Goal: Task Accomplishment & Management: Manage account settings

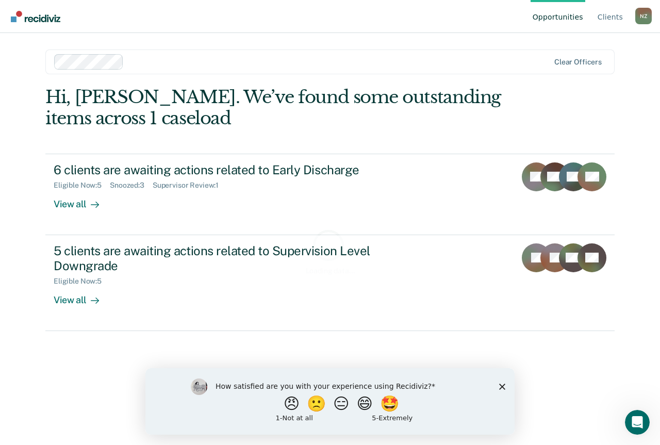
click at [504, 391] on div "How satisfied are you with your experience using Recidiviz? 😠 🙁 😑 😄 🤩 1 - Not a…" at bounding box center [329, 401] width 369 height 67
click at [502, 388] on icon "Close survey" at bounding box center [502, 386] width 6 height 6
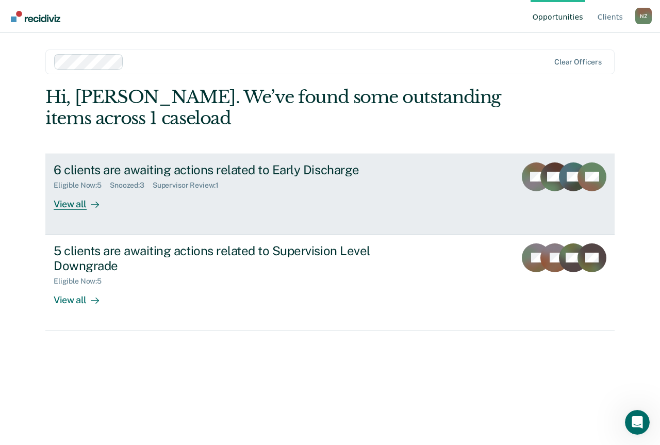
click at [89, 202] on div at bounding box center [93, 204] width 12 height 12
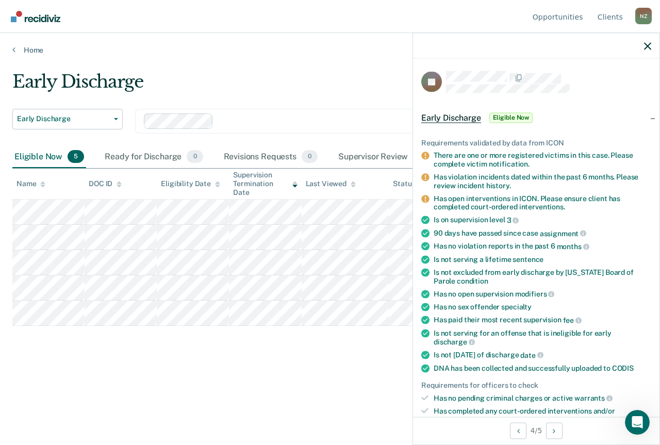
scroll to position [206, 0]
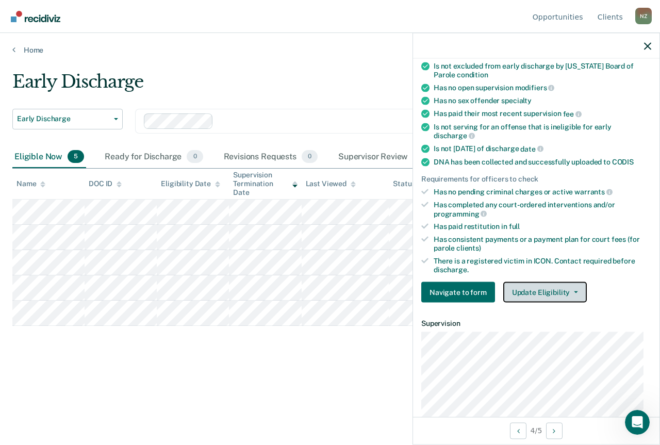
click at [579, 291] on button "Update Eligibility" at bounding box center [545, 292] width 84 height 21
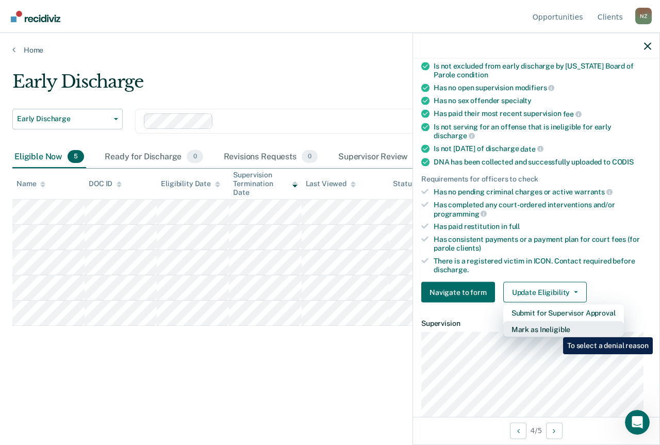
click at [555, 330] on button "Mark as Ineligible" at bounding box center [563, 329] width 121 height 17
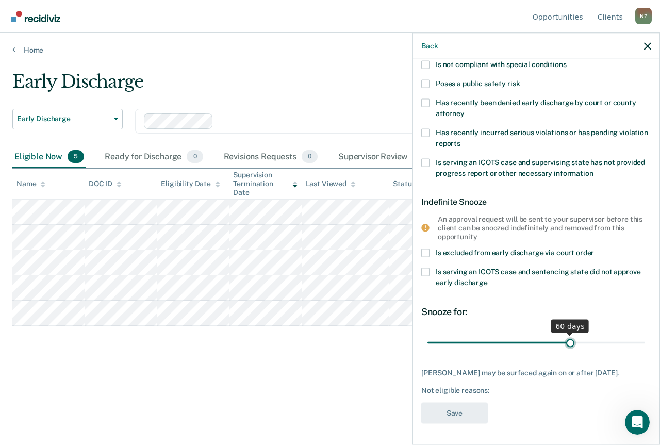
drag, startPoint x: 502, startPoint y: 335, endPoint x: 565, endPoint y: 336, distance: 63.4
click at [565, 336] on input "range" at bounding box center [537, 343] width 218 height 18
click at [497, 394] on div "Not eligible reasons:" at bounding box center [536, 390] width 230 height 9
click at [498, 390] on div "Not eligible reasons:" at bounding box center [536, 390] width 230 height 9
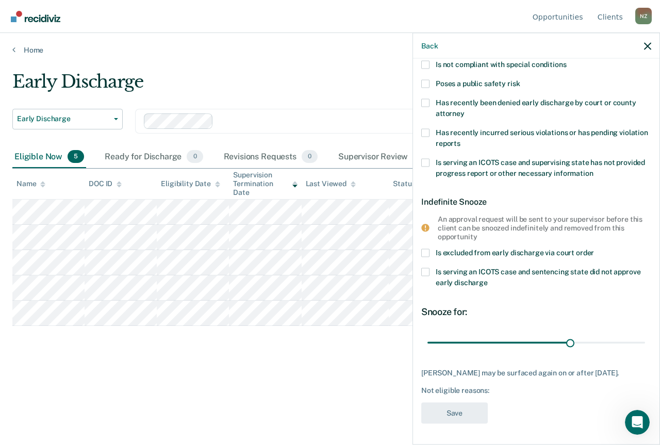
click at [501, 390] on div "Not eligible reasons:" at bounding box center [536, 390] width 230 height 9
click at [503, 390] on div "Not eligible reasons:" at bounding box center [536, 390] width 230 height 9
click at [501, 390] on div "Not eligible reasons:" at bounding box center [536, 390] width 230 height 9
click at [470, 379] on div "[PERSON_NAME] may be surfaced again on or after [DATE]. Not eligible reasons:" at bounding box center [536, 381] width 230 height 26
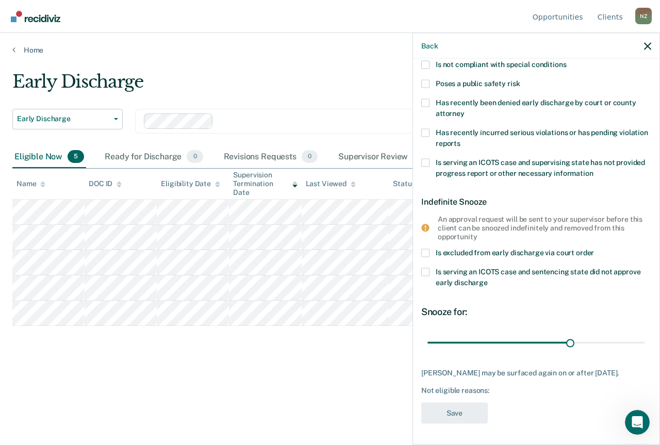
click at [474, 368] on div "[PERSON_NAME] may be surfaced again on or after [DATE]." at bounding box center [536, 372] width 230 height 9
drag, startPoint x: 560, startPoint y: 333, endPoint x: 472, endPoint y: 329, distance: 87.3
click at [472, 334] on input "range" at bounding box center [537, 343] width 218 height 18
drag, startPoint x: 486, startPoint y: 334, endPoint x: 565, endPoint y: 336, distance: 79.4
type input "60"
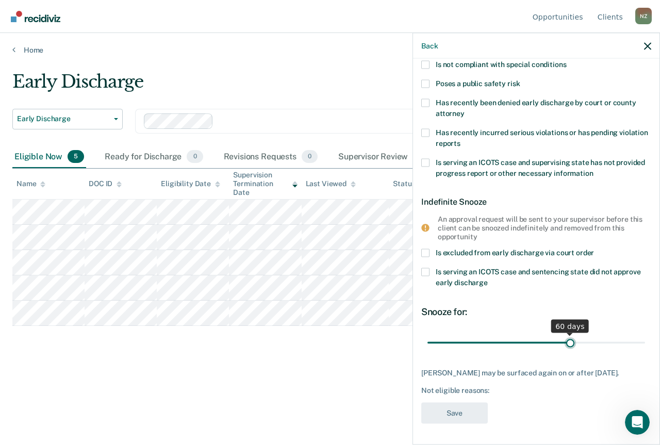
click at [565, 336] on input "range" at bounding box center [537, 343] width 218 height 18
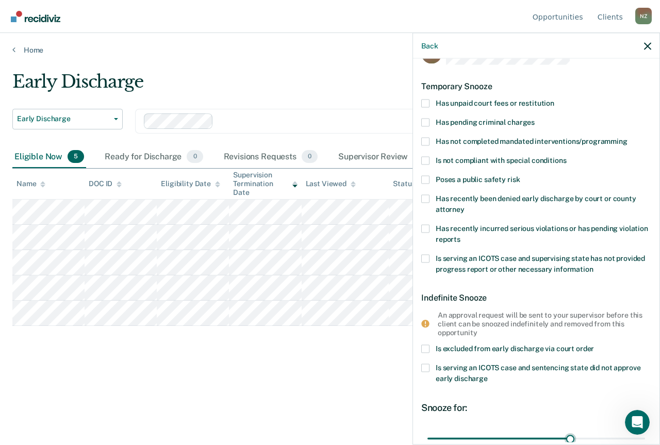
scroll to position [0, 0]
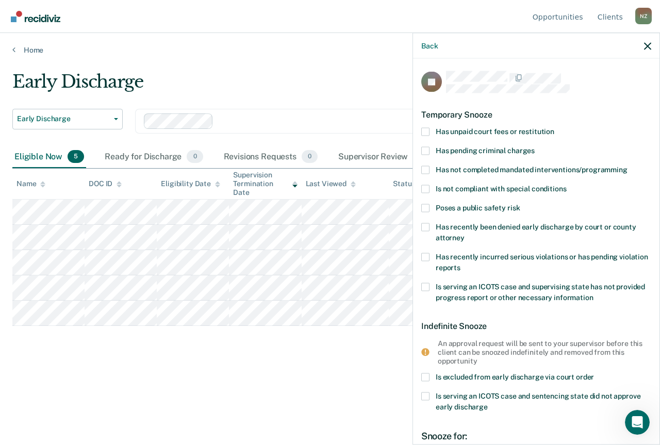
click at [490, 258] on span "Has recently incurred serious violations or has pending violation reports" at bounding box center [542, 261] width 212 height 19
click at [461, 264] on input "Has recently incurred serious violations or has pending violation reports" at bounding box center [461, 264] width 0 height 0
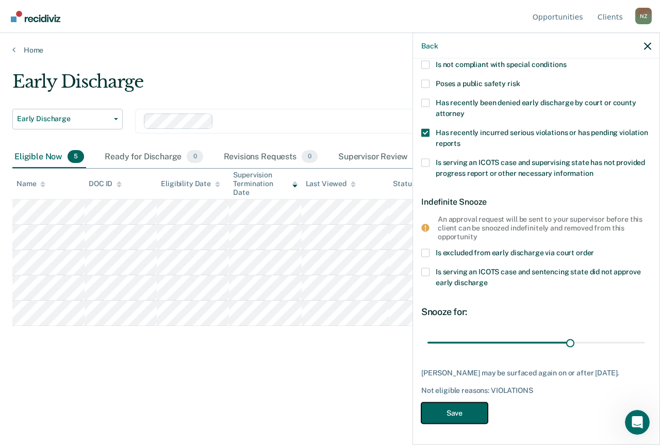
click at [466, 414] on button "Save" at bounding box center [454, 413] width 67 height 21
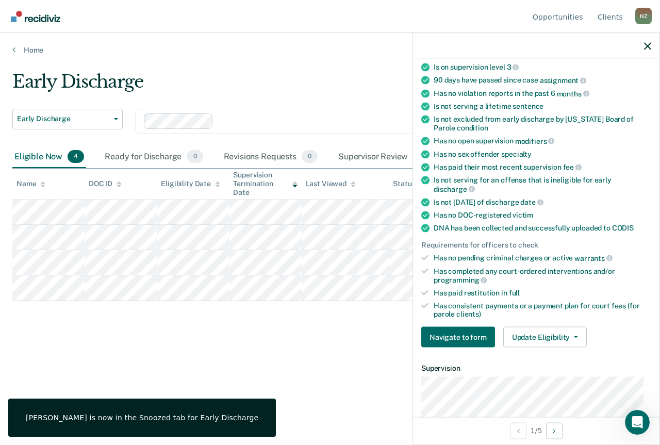
scroll to position [110, 0]
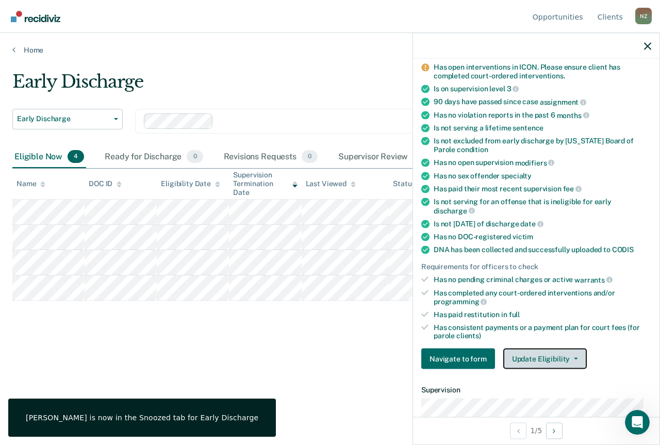
click at [531, 360] on button "Update Eligibility" at bounding box center [545, 359] width 84 height 21
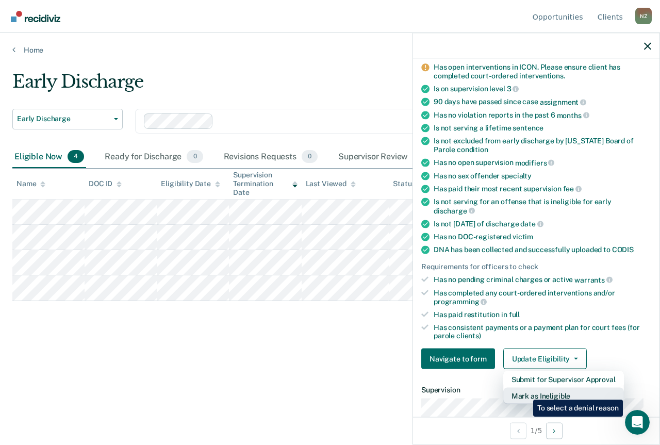
click at [526, 392] on button "Mark as Ineligible" at bounding box center [563, 396] width 121 height 17
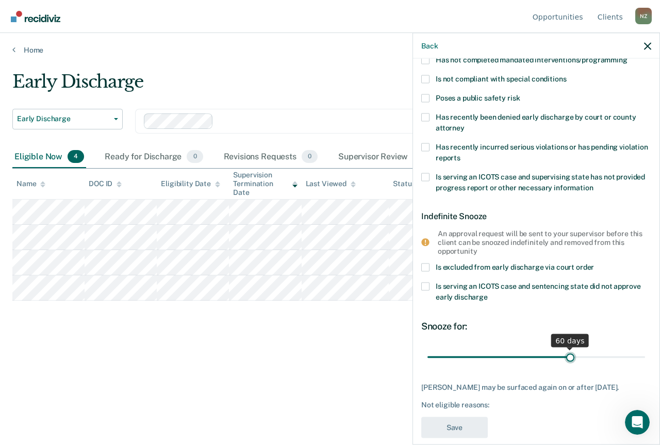
drag, startPoint x: 498, startPoint y: 357, endPoint x: 566, endPoint y: 352, distance: 68.3
type input "60"
click at [566, 352] on input "range" at bounding box center [537, 357] width 218 height 18
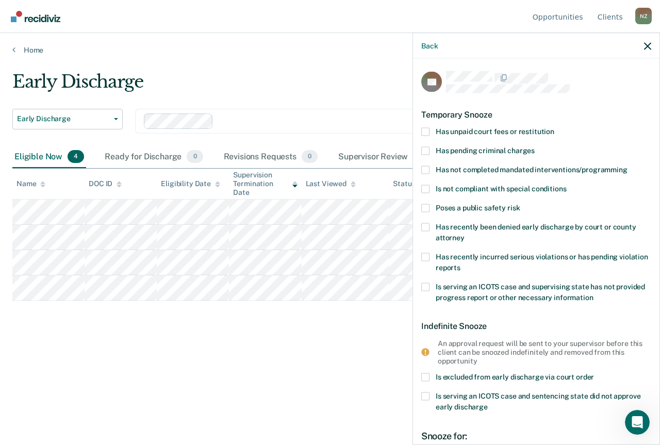
click at [468, 231] on label "Has recently been denied early discharge by court or county attorney" at bounding box center [536, 234] width 230 height 22
click at [465, 234] on input "Has recently been denied early discharge by court or county attorney" at bounding box center [465, 234] width 0 height 0
click at [462, 239] on span "Has recently been denied early discharge by court or county attorney" at bounding box center [536, 231] width 201 height 19
click at [465, 234] on input "Has recently been denied early discharge by court or county attorney" at bounding box center [465, 234] width 0 height 0
click at [471, 267] on span "Has recently incurred serious violations or has pending violation reports" at bounding box center [542, 261] width 212 height 19
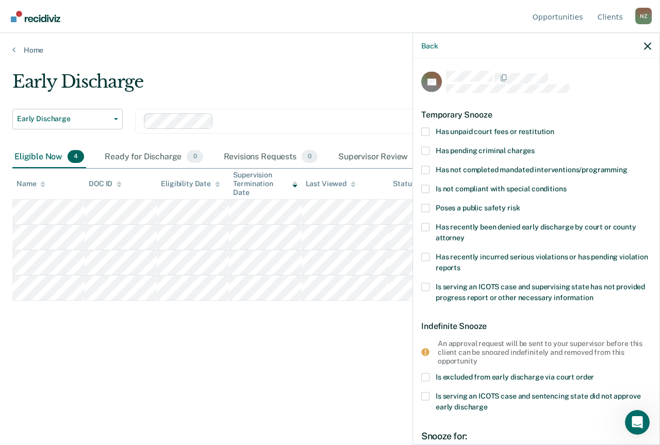
click at [461, 264] on input "Has recently incurred serious violations or has pending violation reports" at bounding box center [461, 264] width 0 height 0
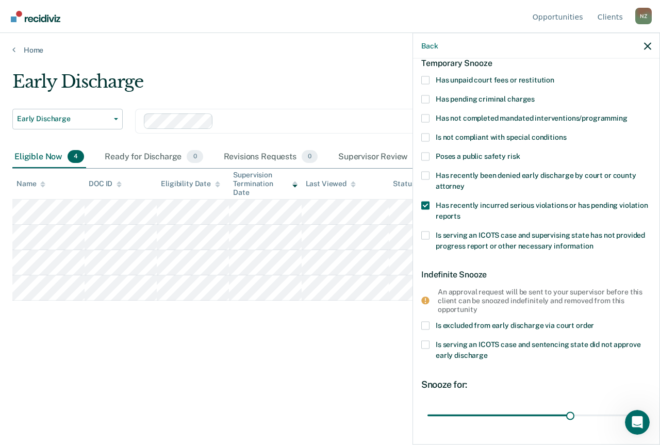
scroll to position [123, 0]
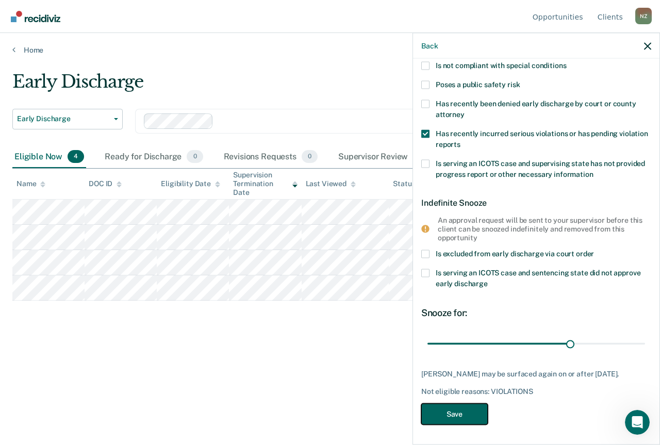
click at [458, 417] on button "Save" at bounding box center [454, 414] width 67 height 21
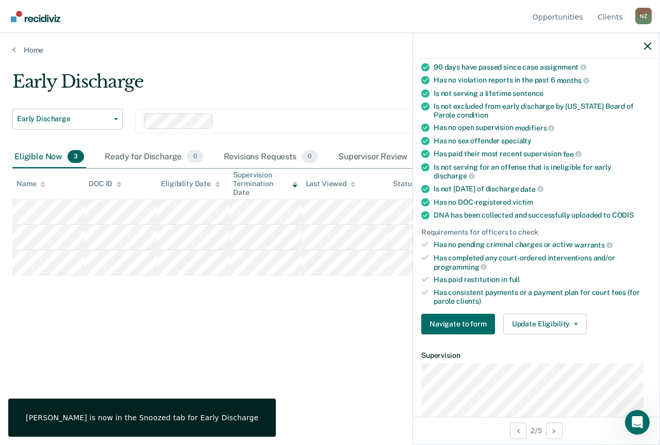
scroll to position [102, 0]
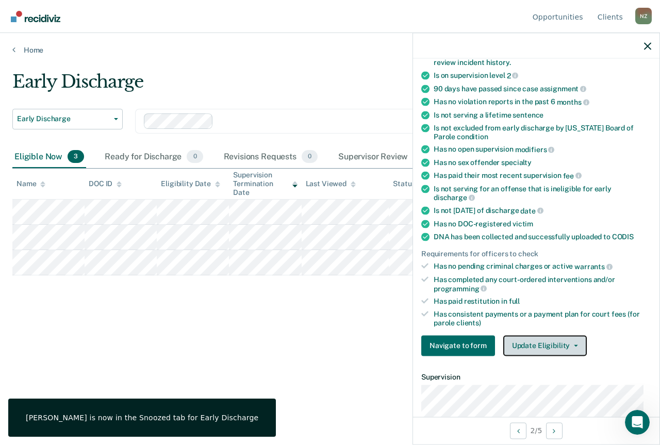
click at [529, 339] on button "Update Eligibility" at bounding box center [545, 345] width 84 height 21
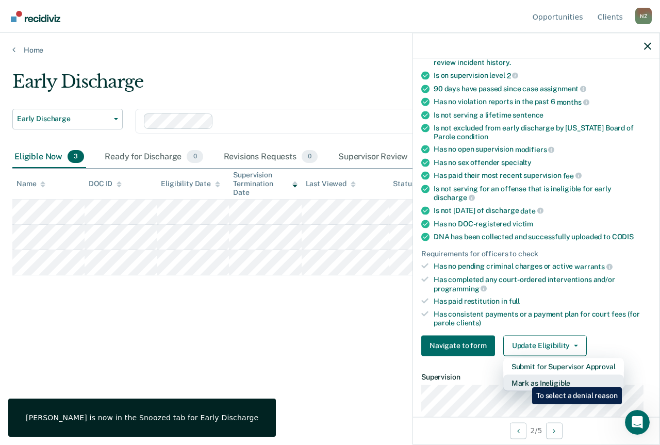
click at [524, 380] on button "Mark as Ineligible" at bounding box center [563, 382] width 121 height 17
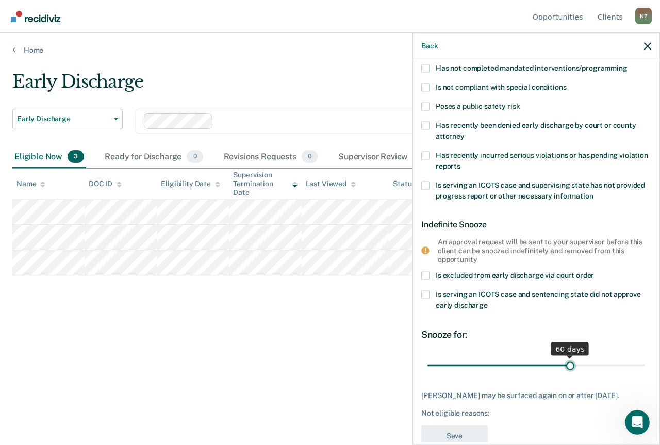
drag, startPoint x: 498, startPoint y: 359, endPoint x: 565, endPoint y: 363, distance: 67.6
type input "60"
click at [565, 363] on input "range" at bounding box center [537, 365] width 218 height 18
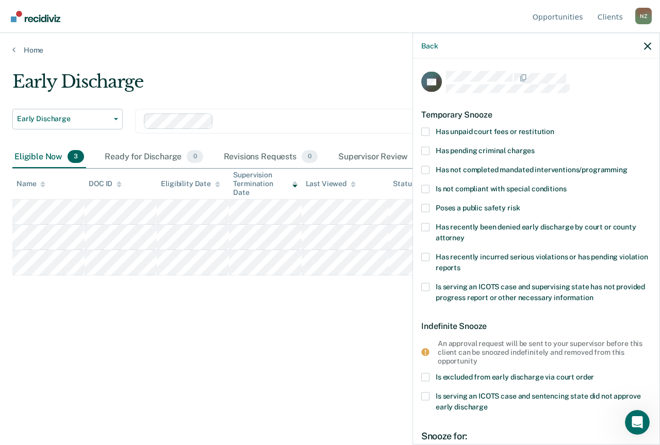
click at [459, 253] on label "Has recently incurred serious violations or has pending violation reports" at bounding box center [536, 264] width 230 height 22
click at [461, 264] on input "Has recently incurred serious violations or has pending violation reports" at bounding box center [461, 264] width 0 height 0
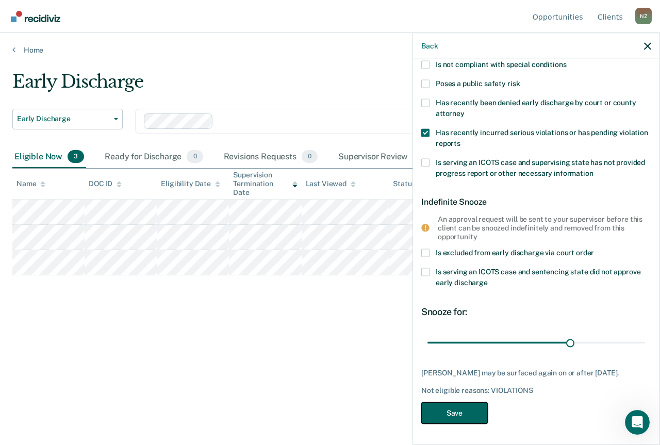
click at [459, 413] on button "Save" at bounding box center [454, 413] width 67 height 21
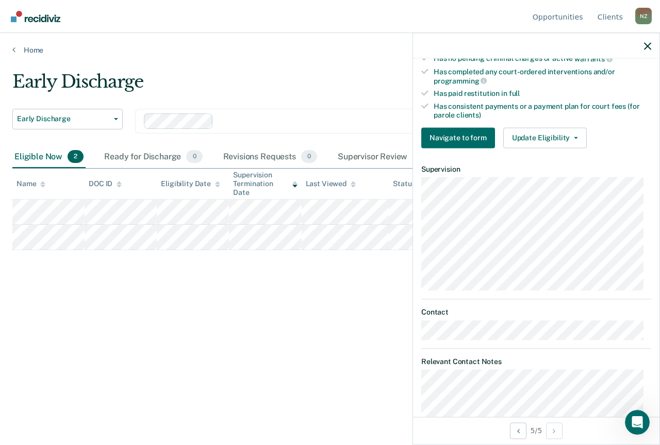
scroll to position [206, 0]
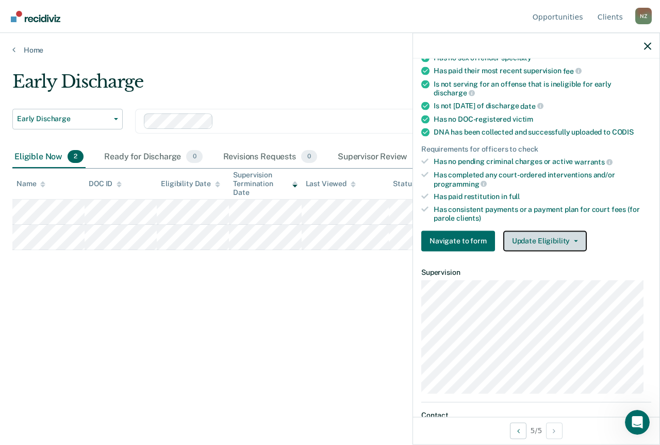
click at [550, 237] on button "Update Eligibility" at bounding box center [545, 241] width 84 height 21
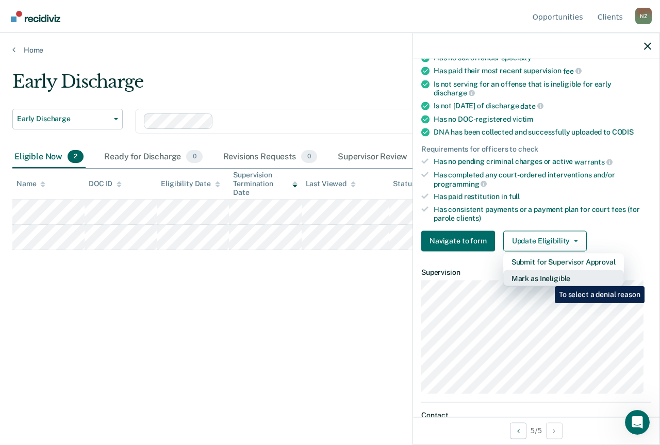
click at [547, 278] on button "Mark as Ineligible" at bounding box center [563, 278] width 121 height 17
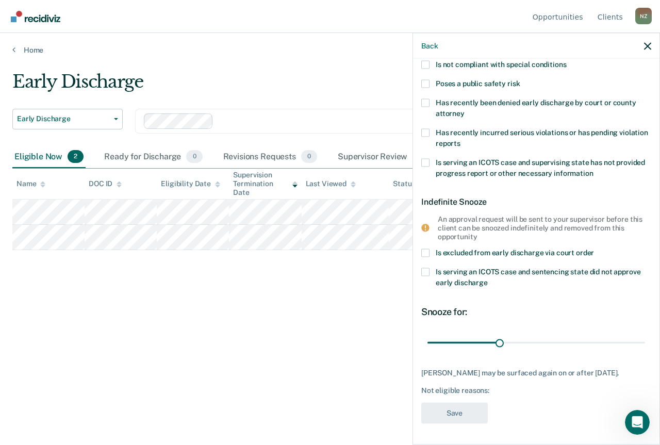
scroll to position [0, 0]
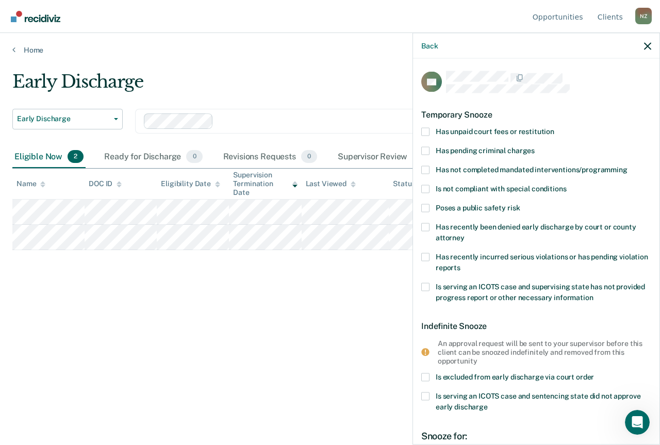
click at [467, 128] on span "Has unpaid court fees or restitution" at bounding box center [495, 131] width 119 height 8
click at [554, 127] on input "Has unpaid court fees or restitution" at bounding box center [554, 127] width 0 height 0
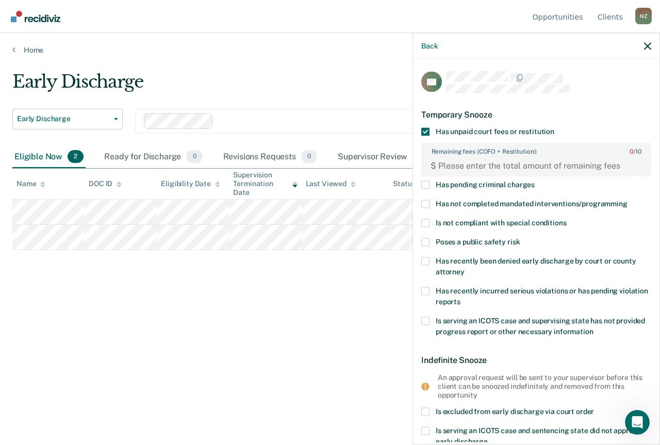
click at [428, 132] on span at bounding box center [425, 131] width 8 height 8
click at [554, 127] on input "Has unpaid court fees or restitution" at bounding box center [554, 127] width 0 height 0
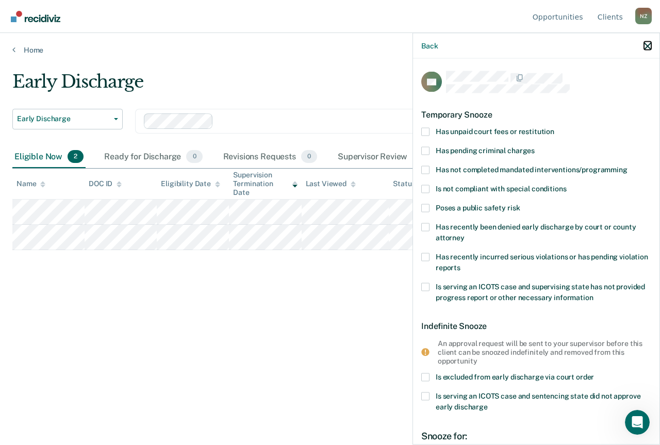
click at [646, 44] on icon "button" at bounding box center [647, 45] width 7 height 7
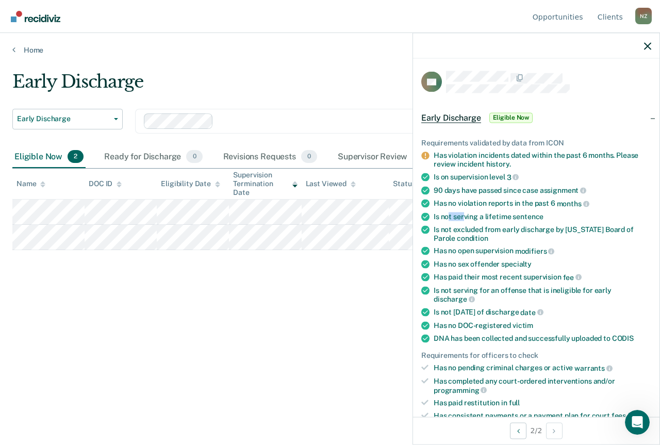
drag, startPoint x: 448, startPoint y: 216, endPoint x: 464, endPoint y: 215, distance: 16.0
click at [464, 215] on div "Is not serving a lifetime sentence" at bounding box center [543, 216] width 218 height 9
drag, startPoint x: 456, startPoint y: 200, endPoint x: 481, endPoint y: 201, distance: 24.8
click at [481, 201] on div "Has no violation reports in the past 6 months" at bounding box center [543, 203] width 218 height 9
drag, startPoint x: 469, startPoint y: 188, endPoint x: 490, endPoint y: 190, distance: 21.7
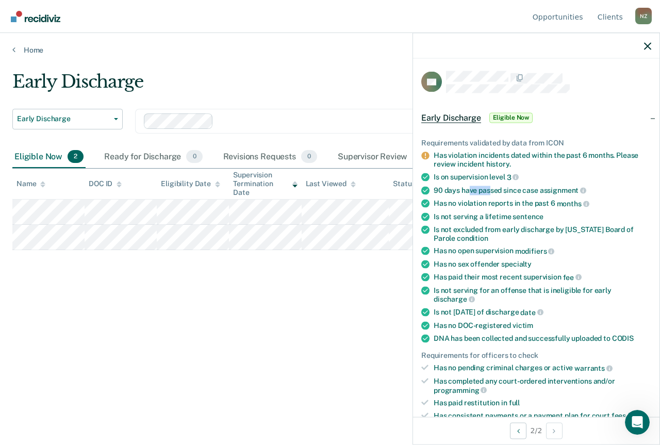
click at [490, 190] on div "90 days have passed since case assignment" at bounding box center [543, 190] width 218 height 9
drag, startPoint x: 476, startPoint y: 177, endPoint x: 500, endPoint y: 179, distance: 24.4
click at [500, 179] on div "Is on supervision level 3" at bounding box center [543, 176] width 218 height 9
click at [494, 199] on div "Has no violation reports in the past 6 months" at bounding box center [543, 203] width 218 height 9
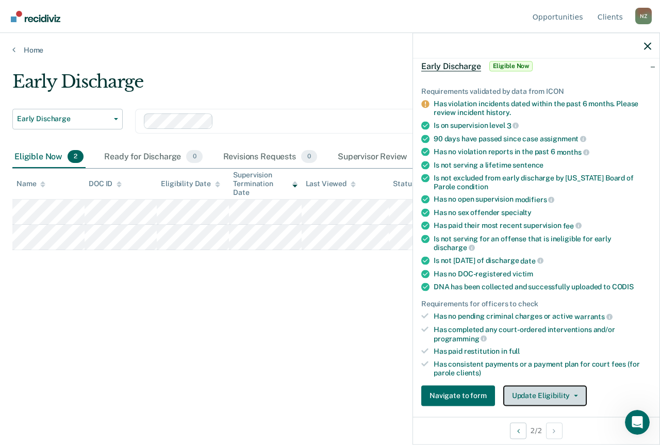
click at [534, 390] on button "Update Eligibility" at bounding box center [545, 395] width 84 height 21
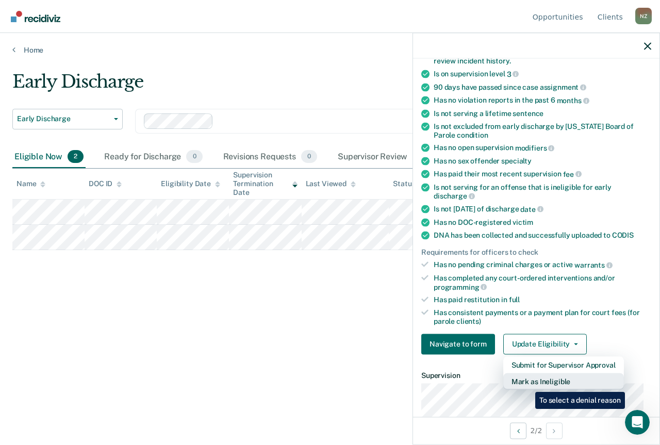
click at [528, 384] on button "Mark as Ineligible" at bounding box center [563, 381] width 121 height 17
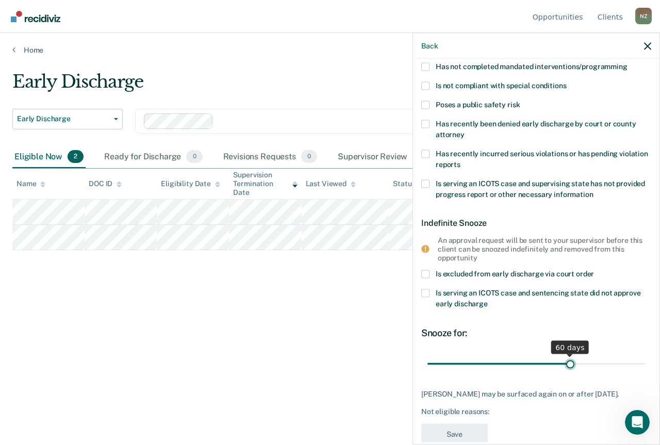
drag, startPoint x: 500, startPoint y: 364, endPoint x: 566, endPoint y: 360, distance: 66.1
type input "60"
click at [566, 360] on input "range" at bounding box center [537, 364] width 218 height 18
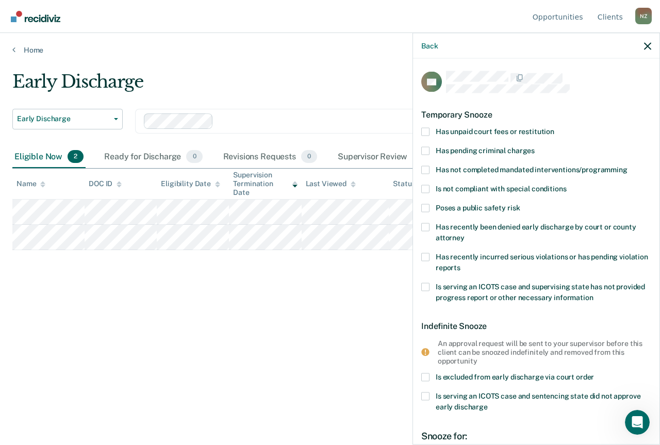
click at [526, 134] on span "Has unpaid court fees or restitution" at bounding box center [495, 131] width 119 height 8
click at [554, 127] on input "Has unpaid court fees or restitution" at bounding box center [554, 127] width 0 height 0
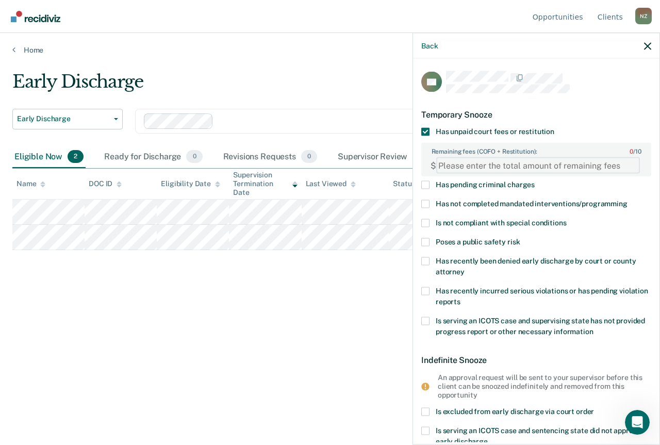
click at [480, 170] on FEESReasonInput "Remaining fees (COFO + Restitution): 0 / 10" at bounding box center [538, 165] width 204 height 17
paste FEESReasonInput "74.00"
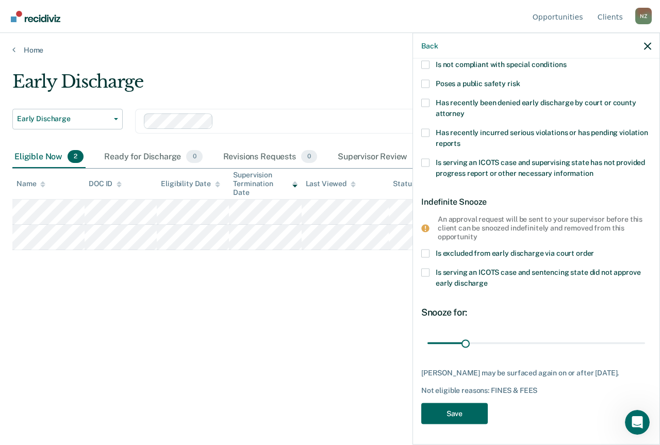
type FEESReasonInput "74.00"
click at [464, 411] on button "Save" at bounding box center [454, 413] width 67 height 21
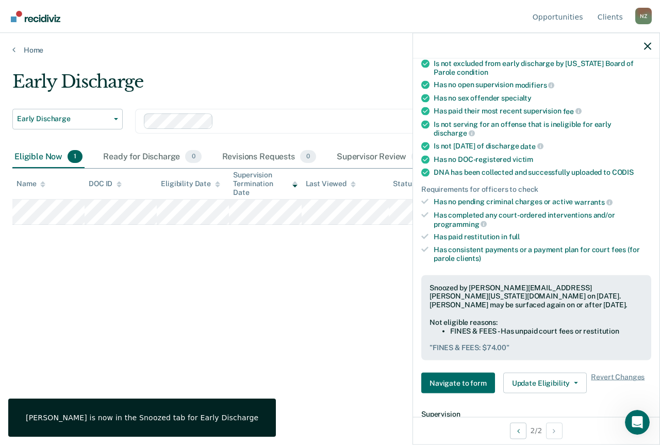
click at [77, 198] on th "Name" at bounding box center [48, 184] width 72 height 30
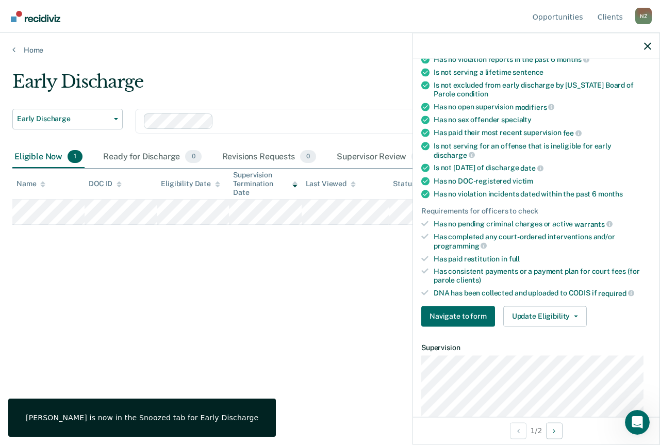
scroll to position [188, 0]
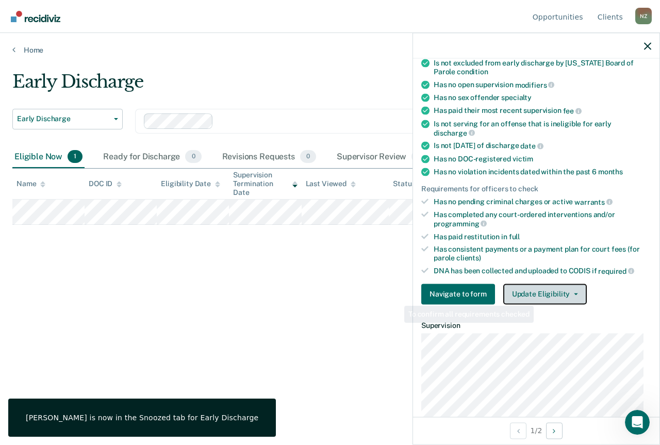
click at [547, 291] on button "Update Eligibility" at bounding box center [545, 294] width 84 height 21
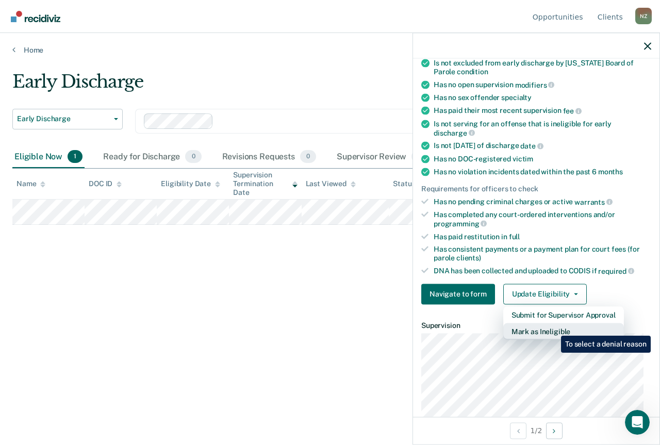
click at [553, 328] on button "Mark as Ineligible" at bounding box center [563, 331] width 121 height 17
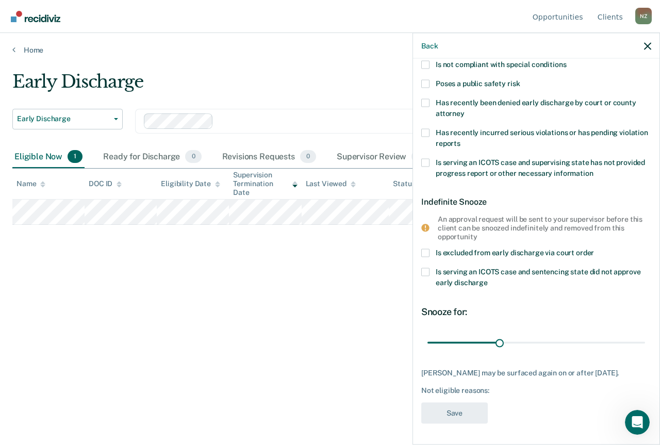
scroll to position [0, 0]
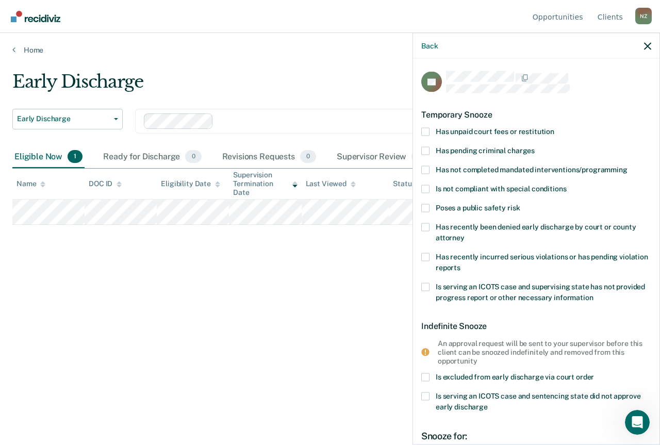
click at [508, 130] on span "Has unpaid court fees or restitution" at bounding box center [495, 131] width 119 height 8
click at [554, 127] on input "Has unpaid court fees or restitution" at bounding box center [554, 127] width 0 height 0
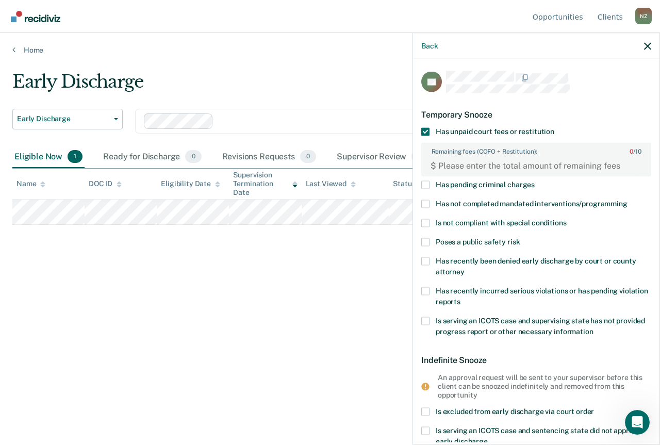
click at [505, 156] on div "$" at bounding box center [536, 165] width 228 height 21
click at [505, 164] on FEESReasonInput "Remaining fees (COFO + Restitution): 0 / 10" at bounding box center [538, 165] width 204 height 17
type FEESReasonInput "100"
click at [285, 264] on div "Early Discharge Early Discharge Early Discharge Supervision Level Downgrade Cle…" at bounding box center [329, 219] width 635 height 297
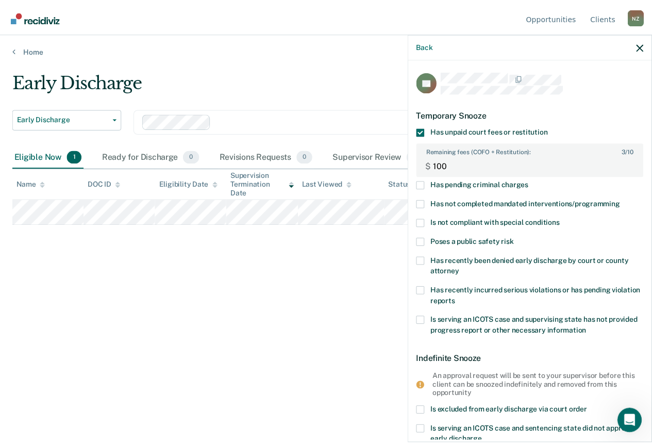
scroll to position [166, 0]
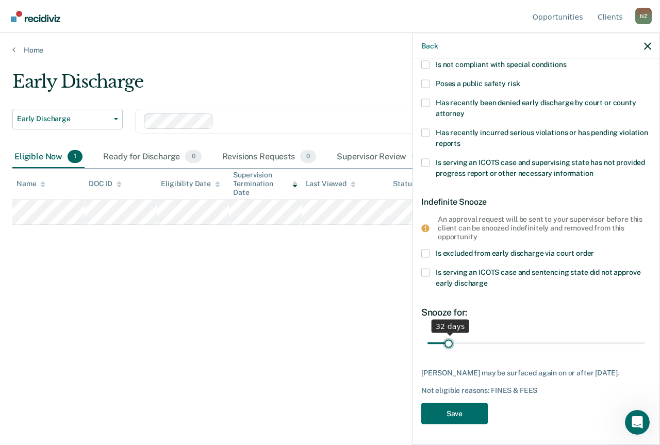
type input "30"
drag, startPoint x: 446, startPoint y: 335, endPoint x: 448, endPoint y: 340, distance: 5.6
click at [448, 340] on input "range" at bounding box center [537, 343] width 218 height 18
click at [463, 418] on button "Save" at bounding box center [454, 413] width 67 height 21
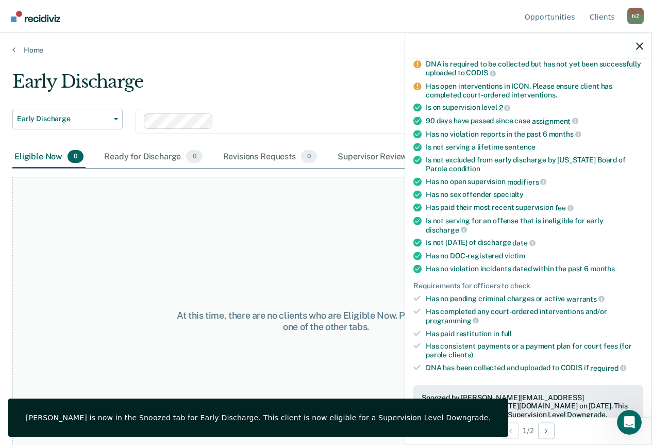
click at [264, 333] on div "At this time, there are no clients who are Eligible Now. Please navigate to one…" at bounding box center [326, 321] width 628 height 288
click at [642, 44] on icon "button" at bounding box center [639, 45] width 7 height 7
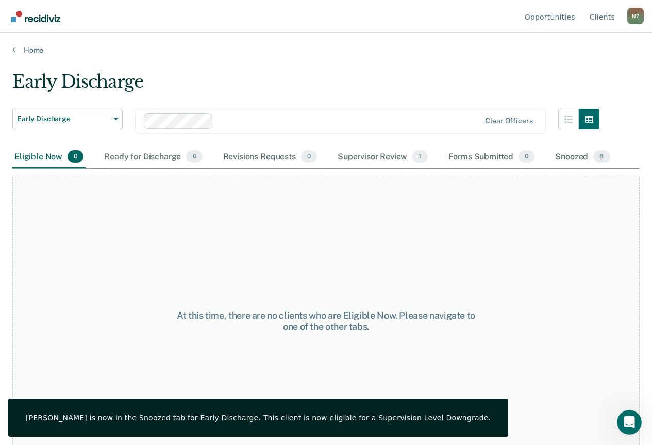
click at [363, 255] on div "At this time, there are no clients who are Eligible Now. Please navigate to one…" at bounding box center [326, 321] width 628 height 288
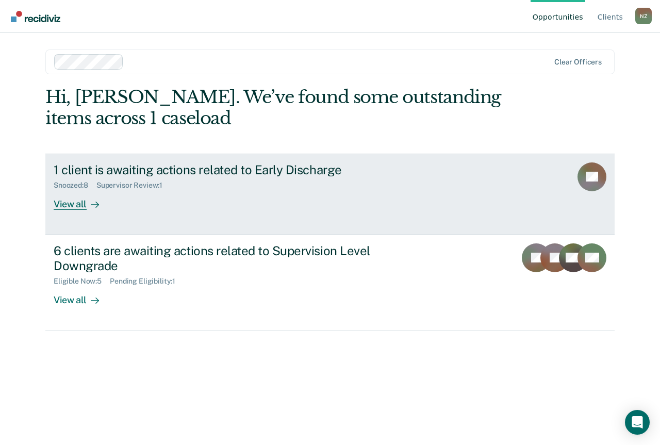
click at [205, 209] on div "1 client is awaiting actions related to Early Discharge Snoozed : 8 Supervisor …" at bounding box center [247, 185] width 387 height 47
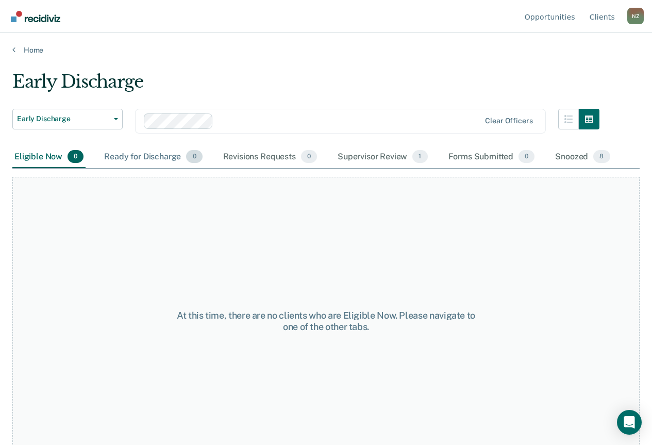
click at [133, 159] on div "Ready for Discharge 0" at bounding box center [153, 157] width 102 height 23
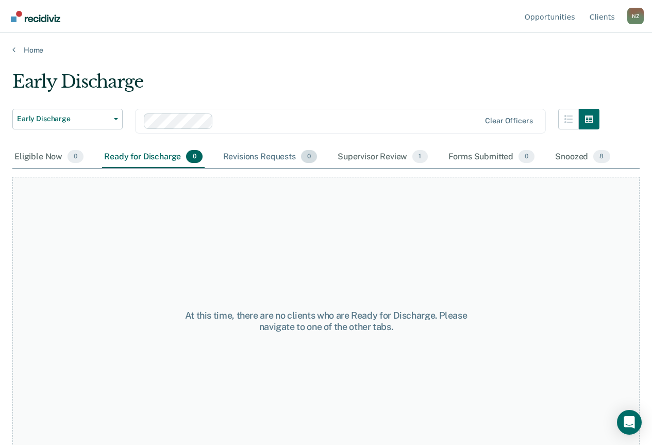
click at [291, 163] on div "Revisions Requests 0" at bounding box center [270, 157] width 98 height 23
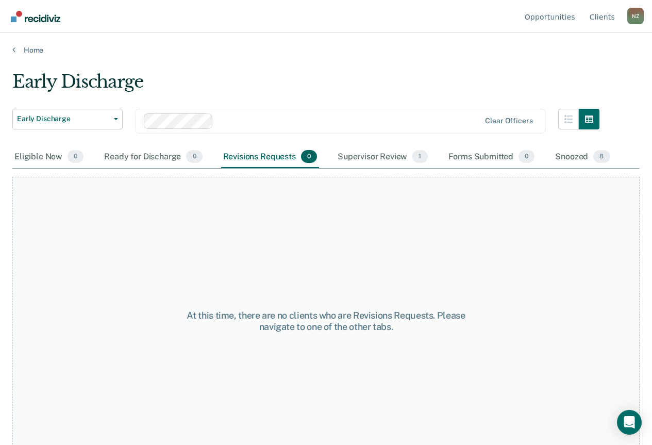
click at [374, 174] on div "At this time, there are no clients who are Revisions Requests. Please navigate …" at bounding box center [326, 317] width 628 height 297
click at [379, 157] on div "Supervisor Review 1" at bounding box center [383, 157] width 94 height 23
